Goal: Task Accomplishment & Management: Use online tool/utility

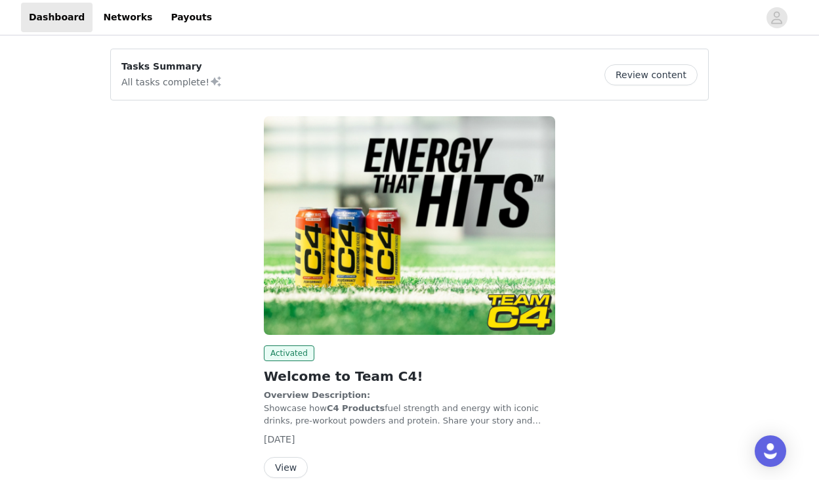
click at [635, 70] on button "Review content" at bounding box center [651, 74] width 93 height 21
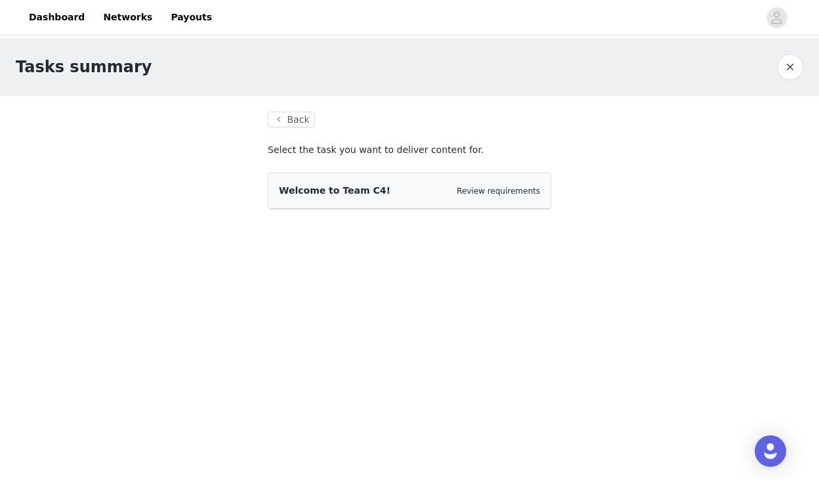
click at [321, 189] on span "Welcome to Team C4!" at bounding box center [335, 190] width 112 height 11
click at [492, 188] on link "Review requirements" at bounding box center [498, 190] width 83 height 9
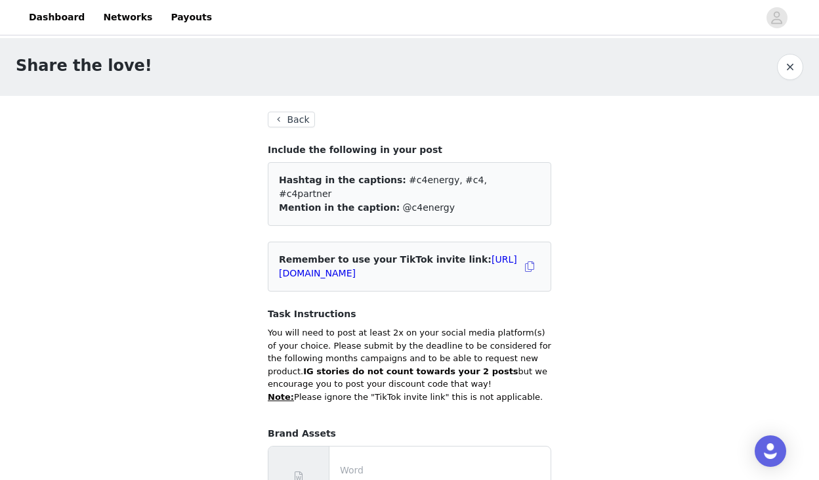
click at [292, 120] on button "Back" at bounding box center [291, 120] width 47 height 16
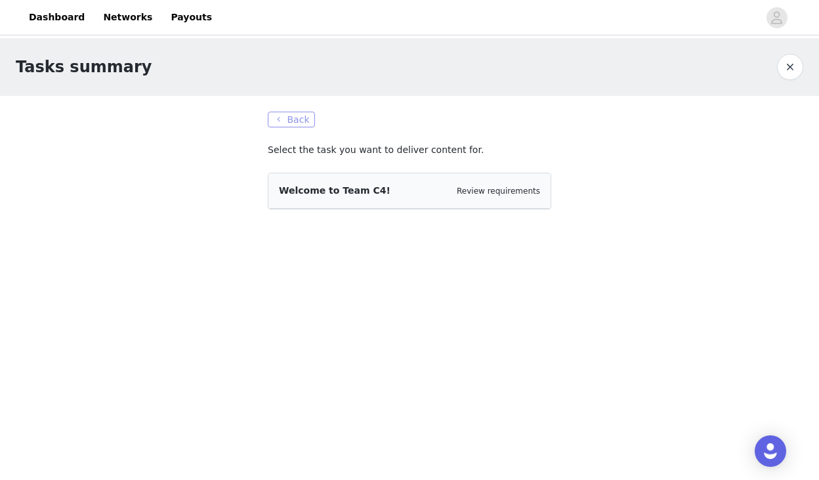
click at [288, 119] on button "Back" at bounding box center [291, 120] width 47 height 16
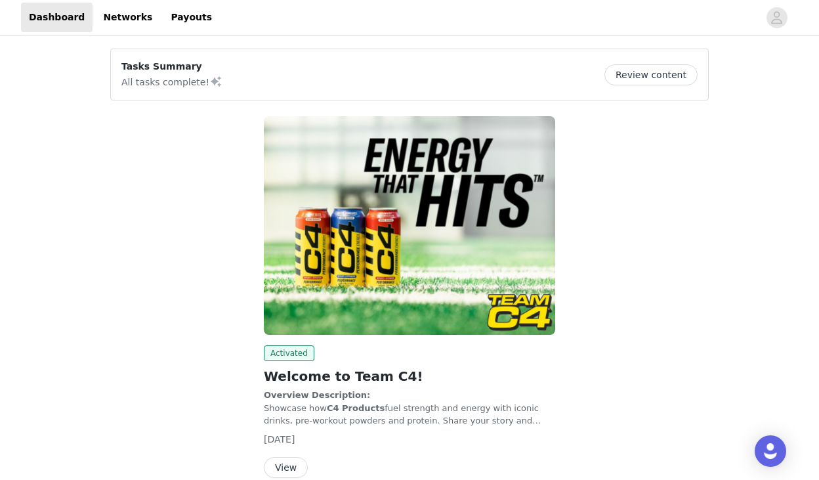
drag, startPoint x: 552, startPoint y: 62, endPoint x: 578, endPoint y: 62, distance: 25.6
click at [553, 62] on div "Tasks Summary All tasks complete! Review content" at bounding box center [409, 75] width 576 height 30
click at [639, 68] on button "Review content" at bounding box center [651, 74] width 93 height 21
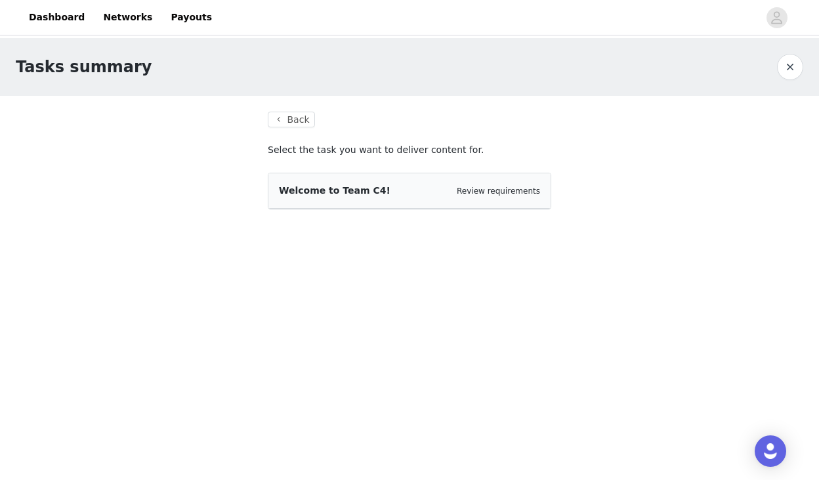
click at [339, 196] on div "Welcome to Team C4!" at bounding box center [335, 191] width 112 height 14
click at [339, 196] on span "Welcome to Team C4!" at bounding box center [335, 190] width 112 height 11
click at [341, 169] on section "Back Select the task you want to deliver content for. Welcome to Team C4! Revie…" at bounding box center [409, 168] width 315 height 145
click at [370, 153] on p "Select the task you want to deliver content for." at bounding box center [410, 150] width 284 height 14
click at [435, 196] on div "Welcome to Team C4! Review requirements" at bounding box center [409, 191] width 261 height 14
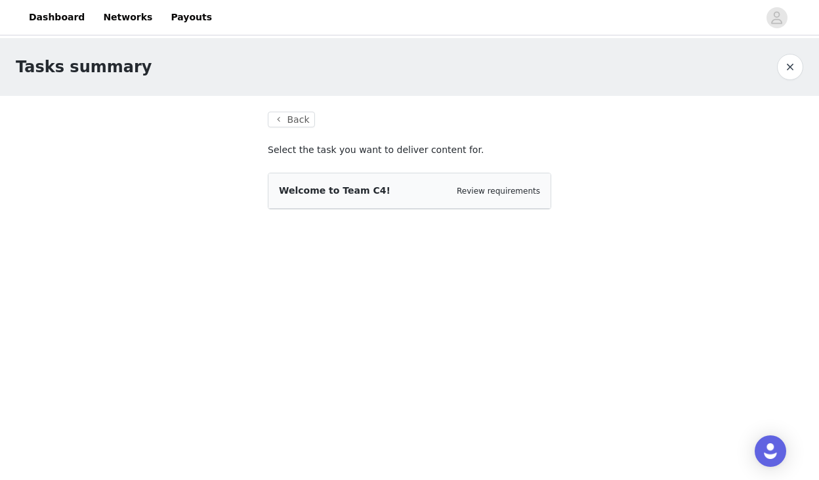
click at [798, 71] on button "button" at bounding box center [790, 67] width 26 height 26
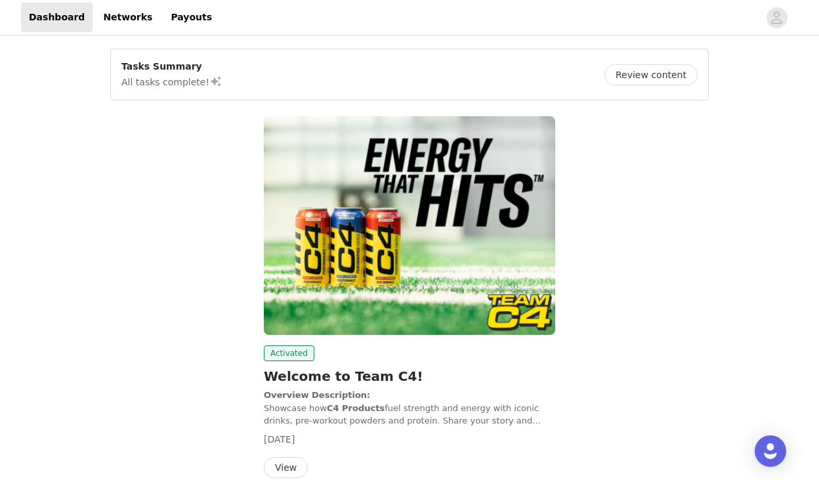
scroll to position [1, 0]
click at [175, 85] on p "All tasks complete!" at bounding box center [171, 81] width 101 height 16
click at [102, 1] on header "Dashboard Networks Payouts" at bounding box center [409, 17] width 819 height 35
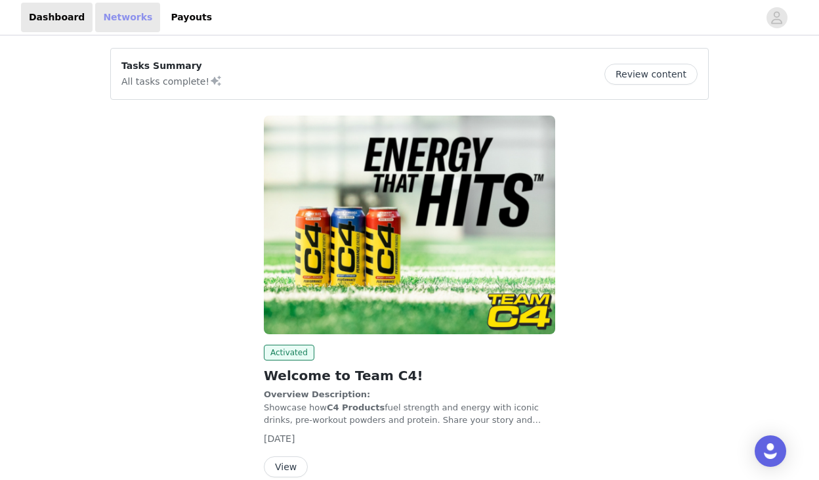
click at [120, 14] on link "Networks" at bounding box center [127, 18] width 65 height 30
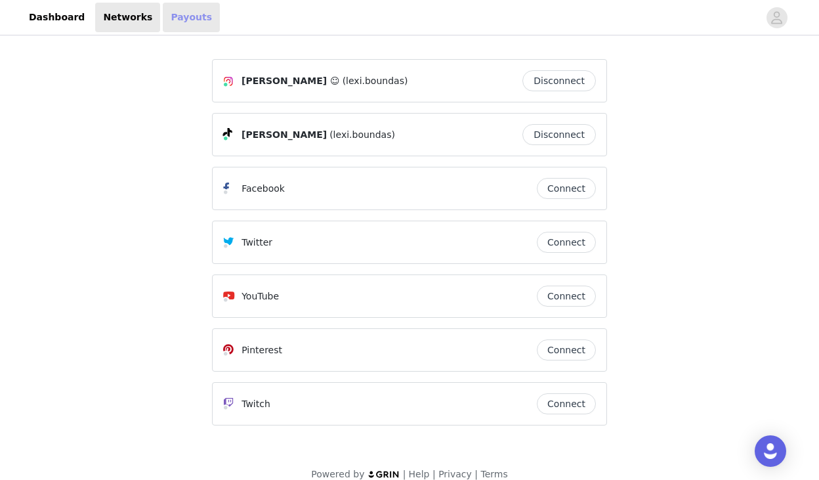
click at [173, 19] on link "Payouts" at bounding box center [191, 18] width 57 height 30
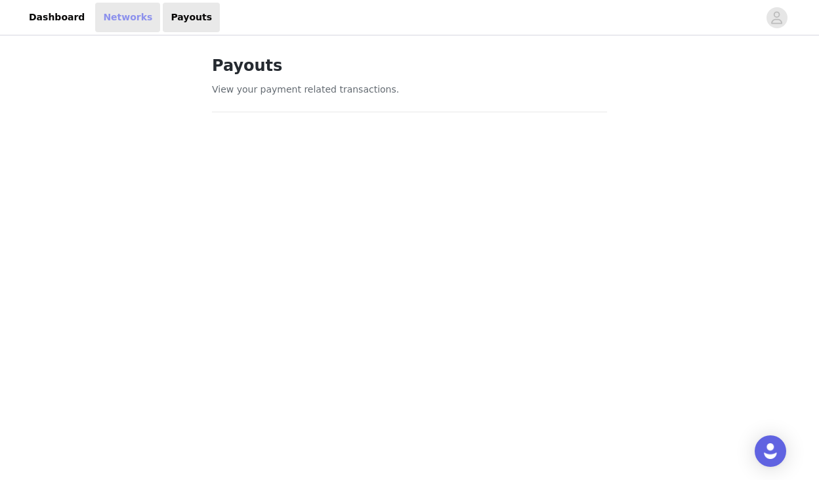
click at [104, 32] on link "Networks" at bounding box center [127, 18] width 65 height 30
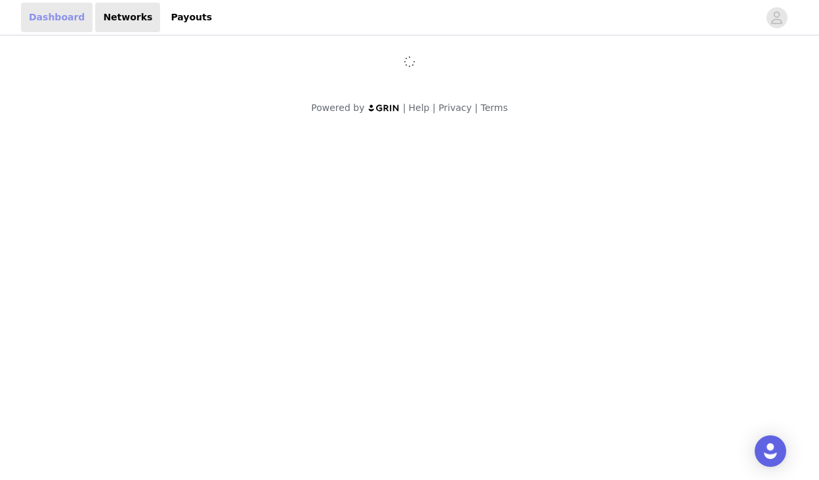
click at [66, 22] on link "Dashboard" at bounding box center [57, 18] width 72 height 30
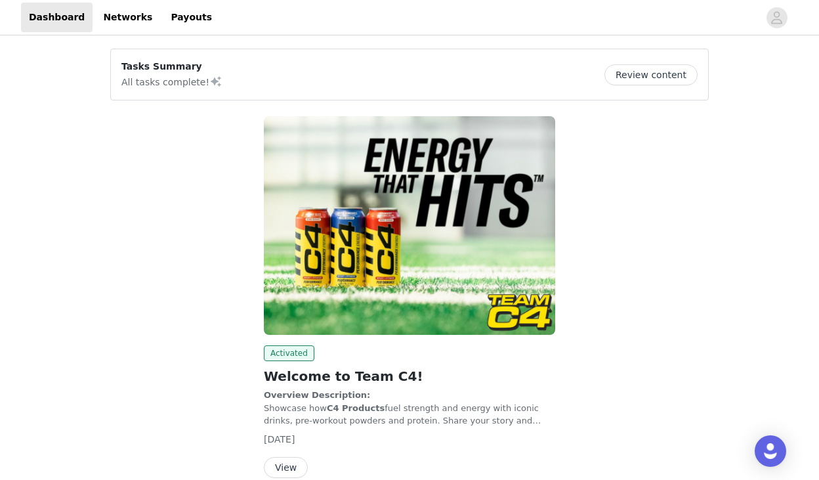
click at [406, 311] on img at bounding box center [409, 225] width 291 height 219
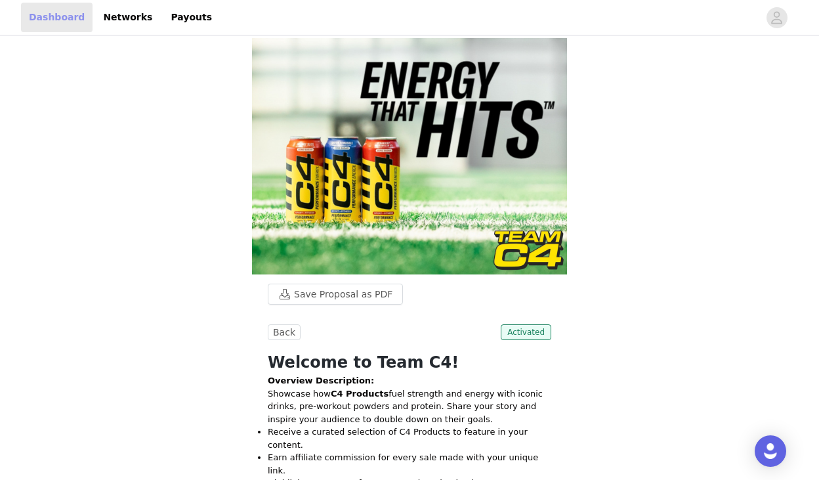
click at [81, 12] on link "Dashboard" at bounding box center [57, 18] width 72 height 30
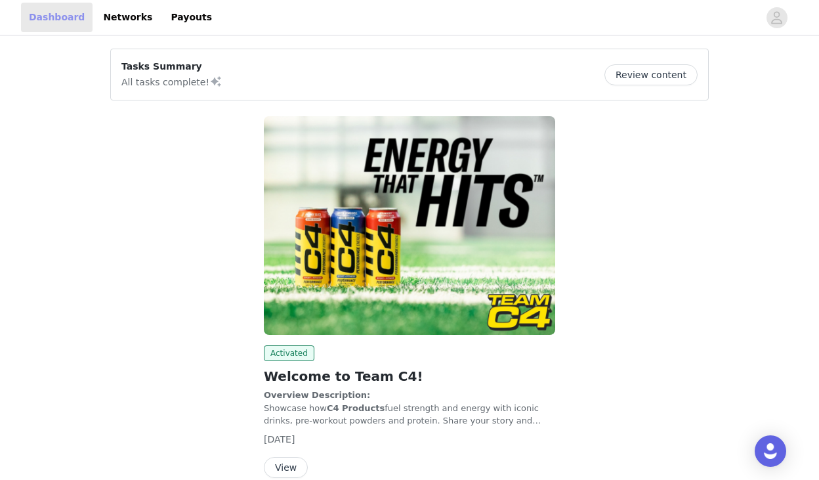
scroll to position [64, 0]
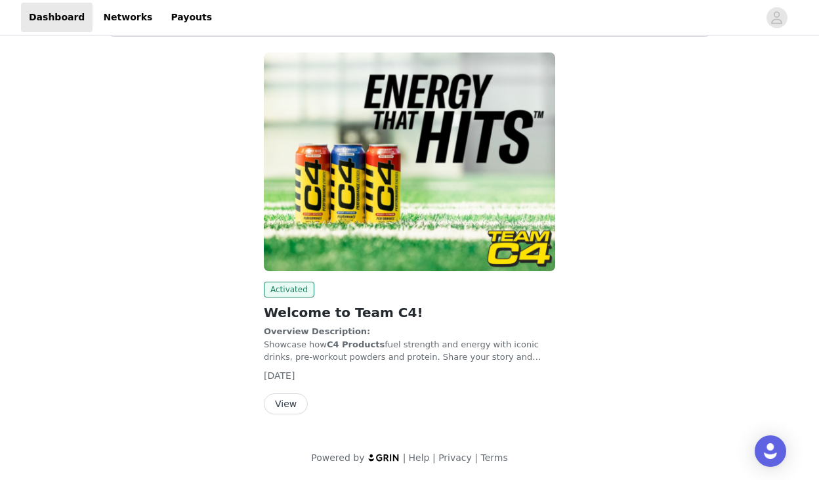
click at [288, 405] on button "View" at bounding box center [286, 403] width 44 height 21
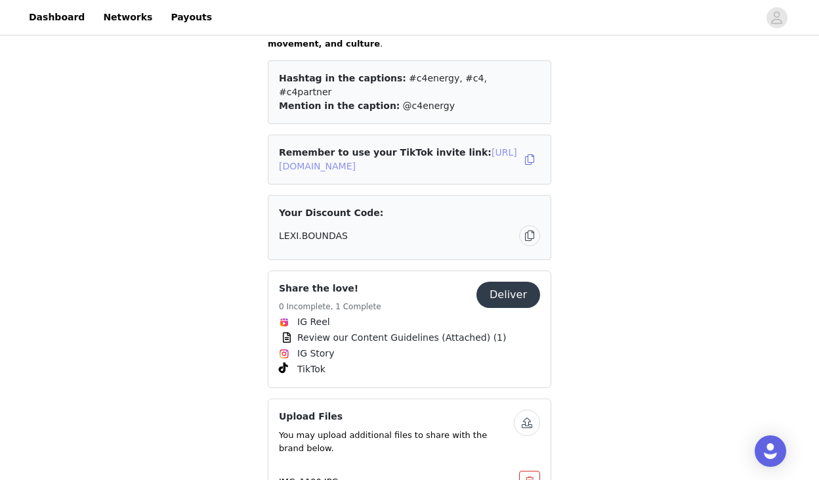
scroll to position [580, 0]
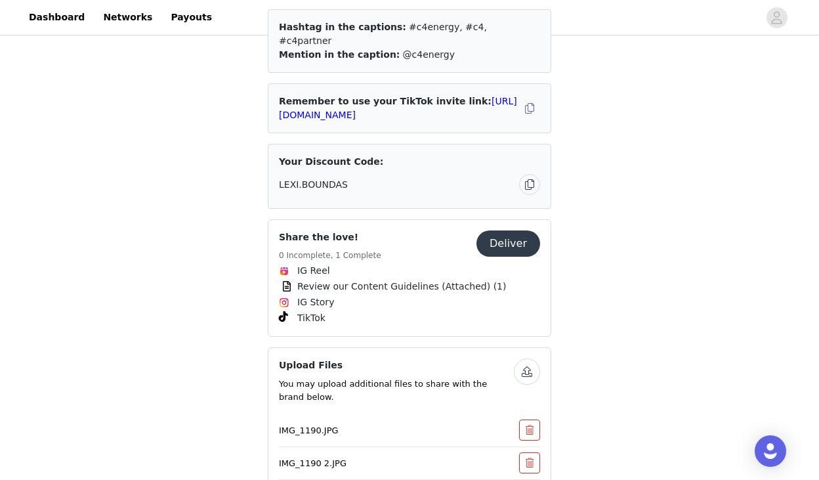
click at [521, 230] on button "Deliver" at bounding box center [509, 243] width 64 height 26
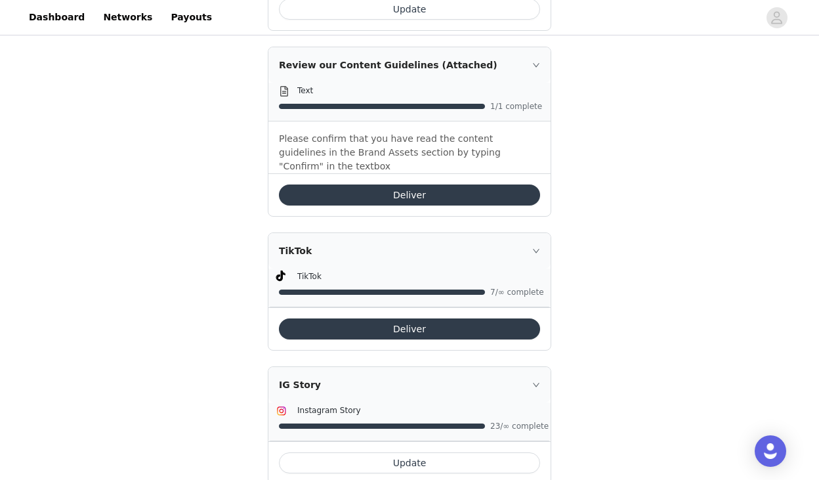
scroll to position [699, 0]
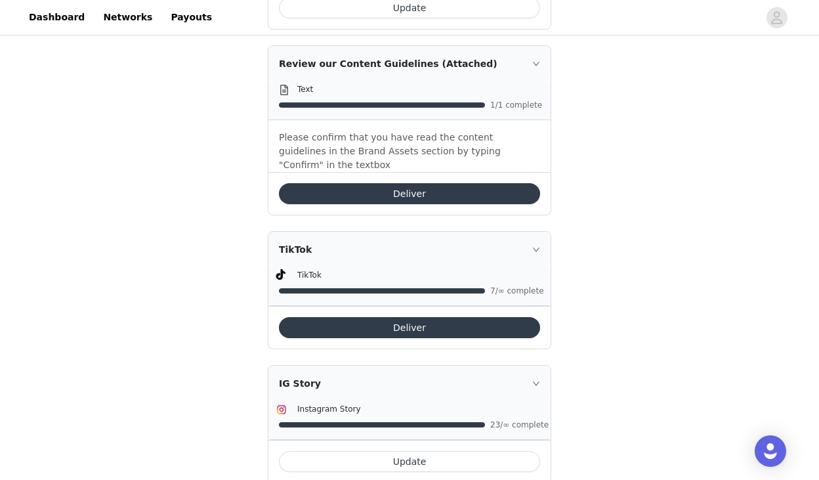
click at [530, 232] on div "TikTok" at bounding box center [409, 249] width 282 height 35
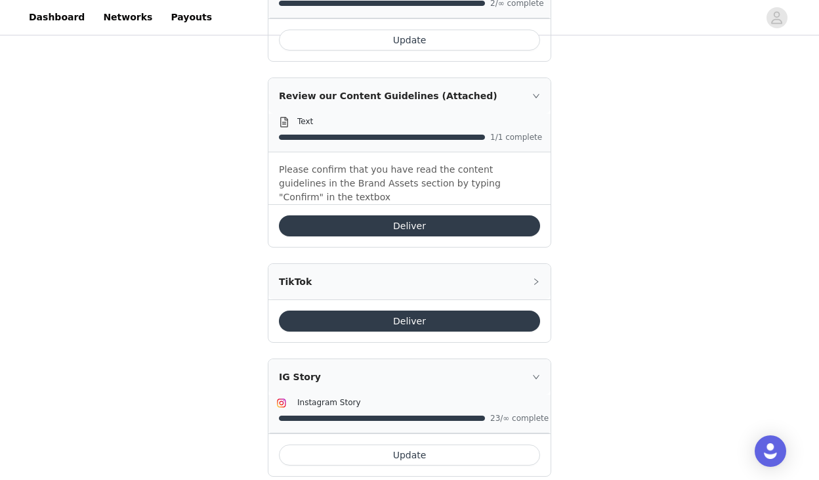
click at [533, 278] on icon "icon: right" at bounding box center [536, 282] width 8 height 8
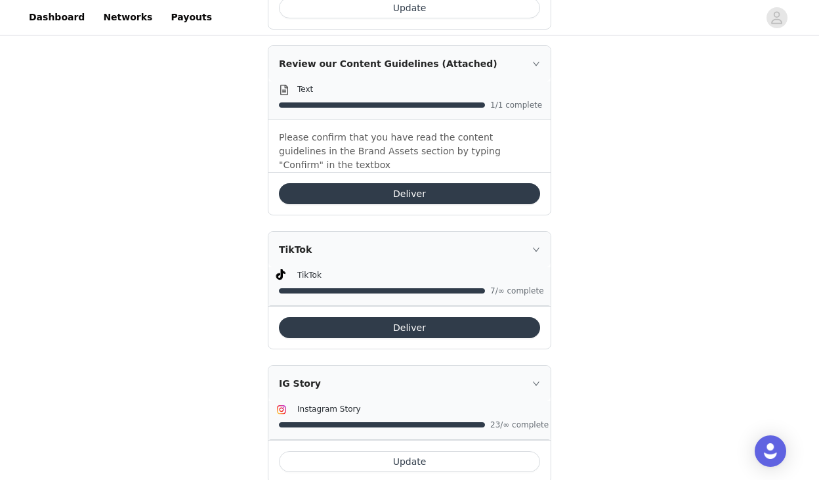
click at [486, 317] on button "Deliver" at bounding box center [409, 327] width 261 height 21
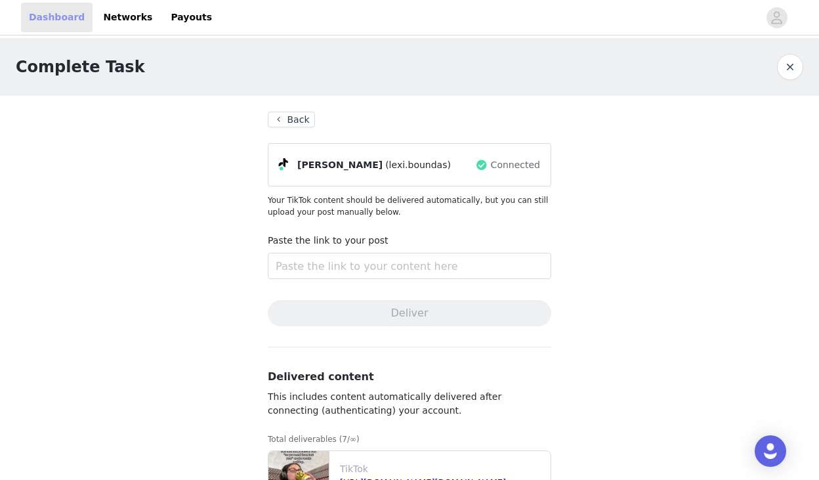
click at [51, 17] on link "Dashboard" at bounding box center [57, 18] width 72 height 30
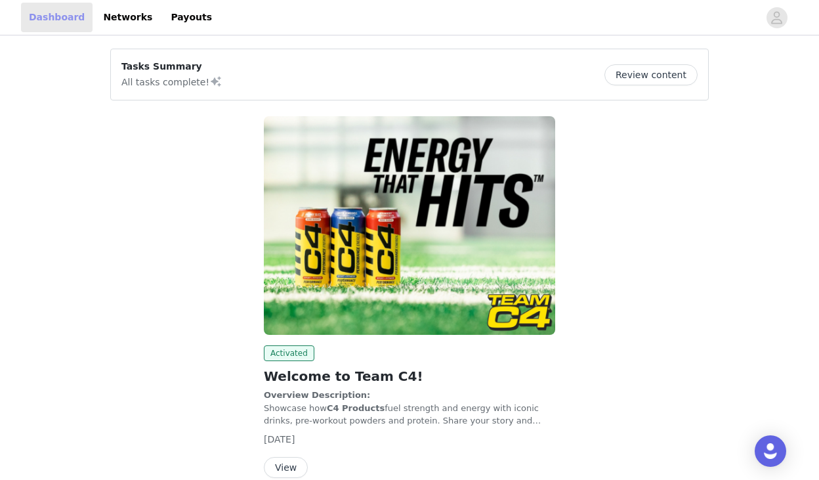
scroll to position [64, 0]
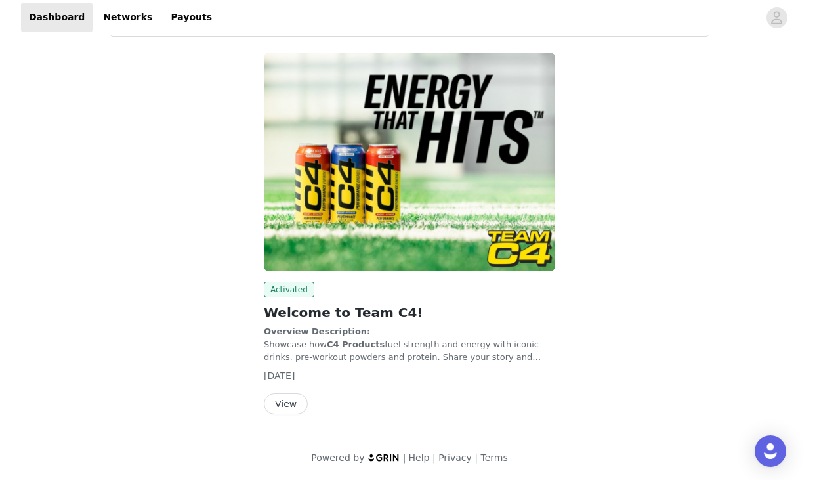
click at [293, 402] on button "View" at bounding box center [286, 403] width 44 height 21
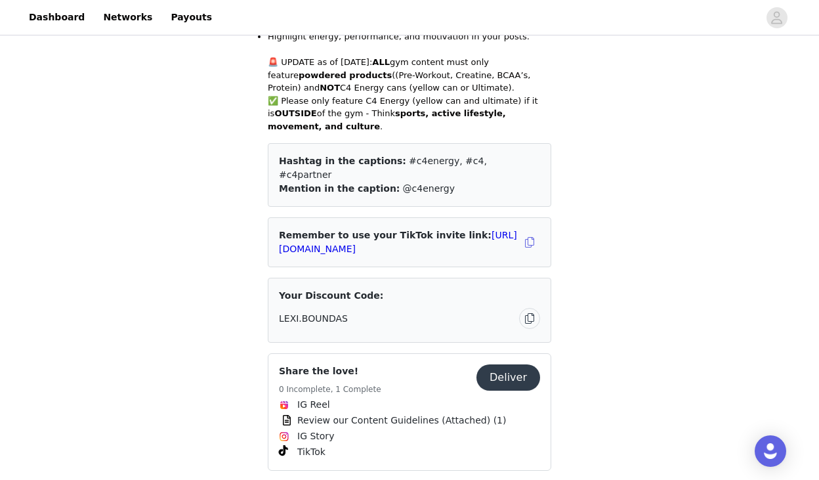
scroll to position [465, 0]
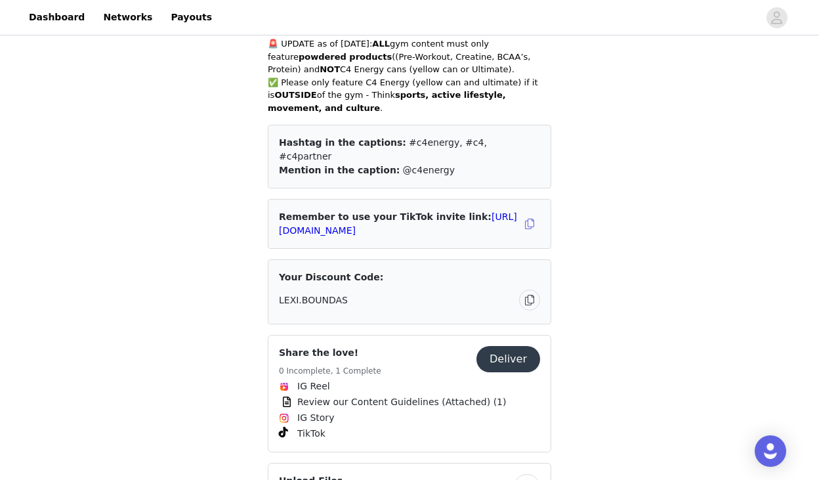
click at [530, 289] on button "button" at bounding box center [529, 299] width 21 height 21
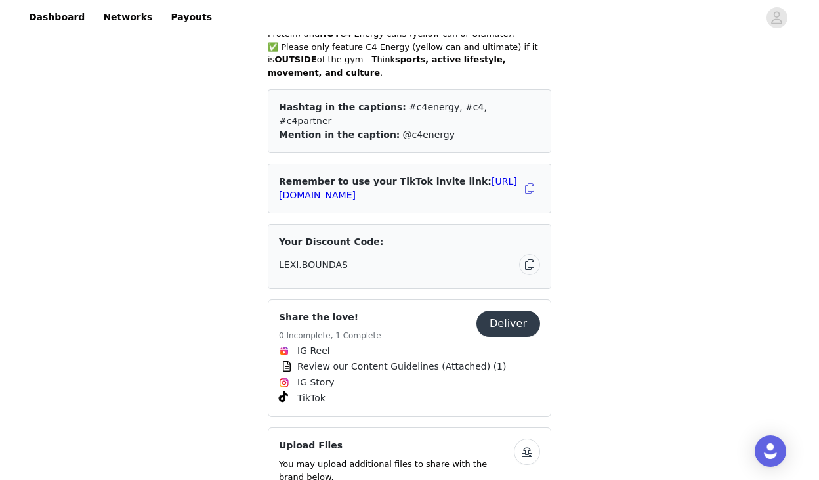
scroll to position [0, 0]
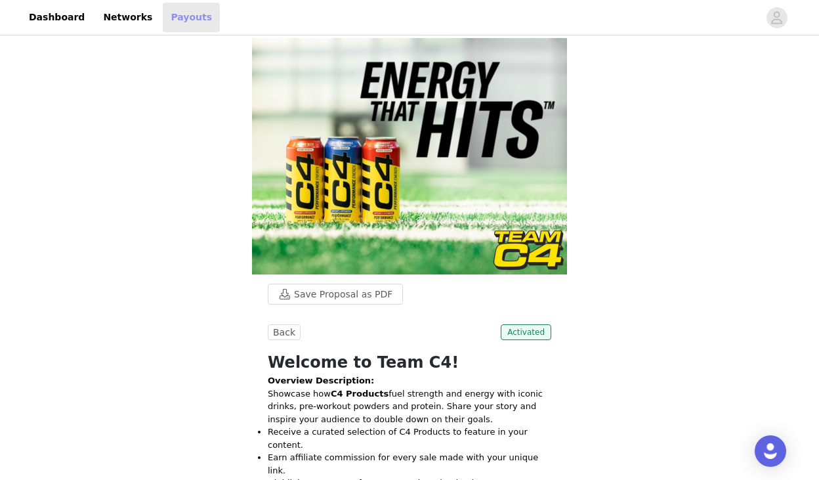
click at [179, 21] on link "Payouts" at bounding box center [191, 18] width 57 height 30
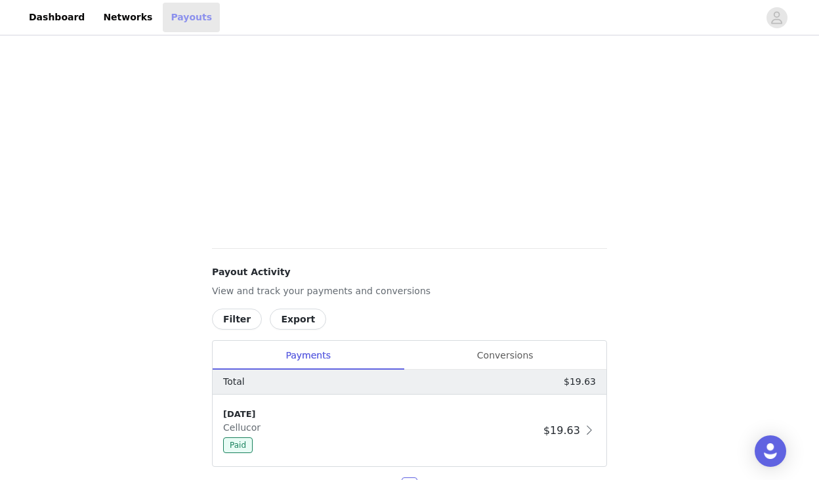
scroll to position [394, 0]
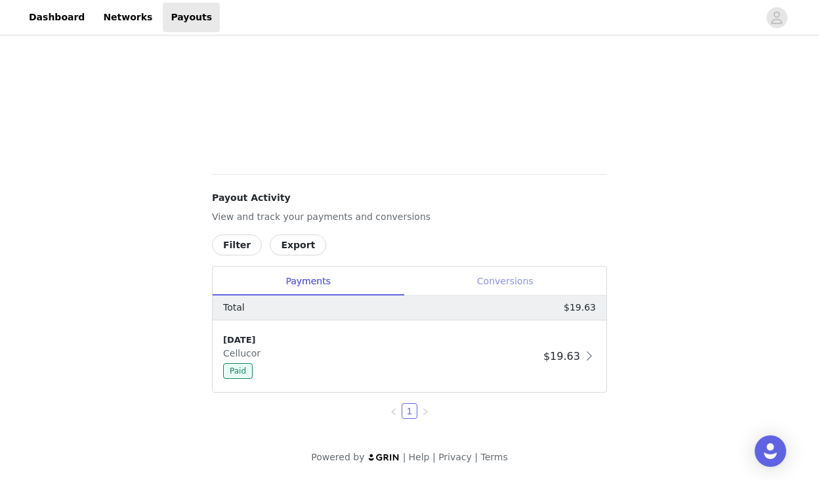
click at [494, 276] on div "Conversions" at bounding box center [505, 281] width 203 height 30
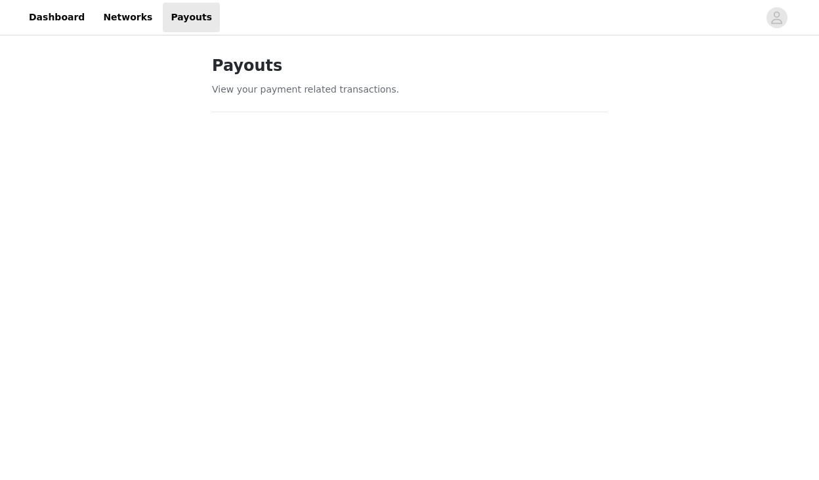
scroll to position [394, 0]
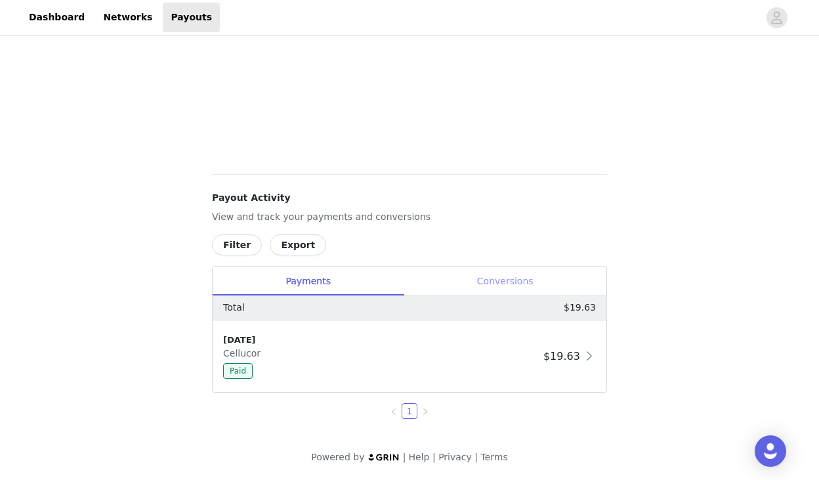
click at [505, 286] on div "Conversions" at bounding box center [505, 281] width 203 height 30
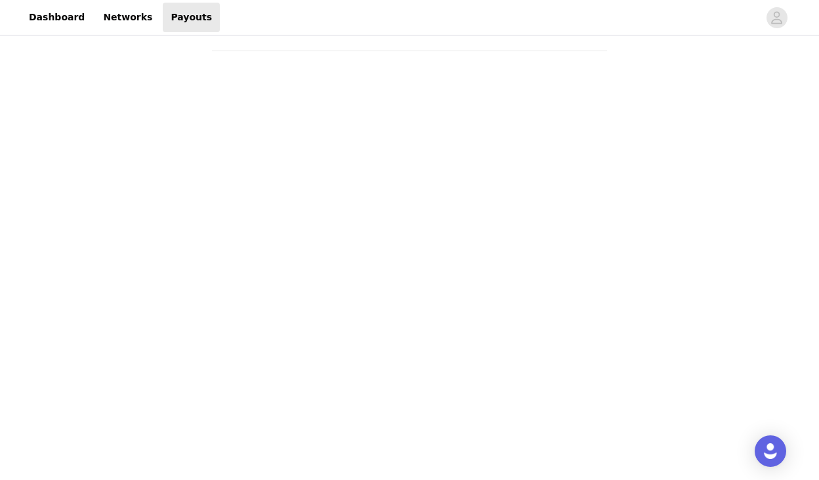
scroll to position [0, 0]
